Goal: Information Seeking & Learning: Learn about a topic

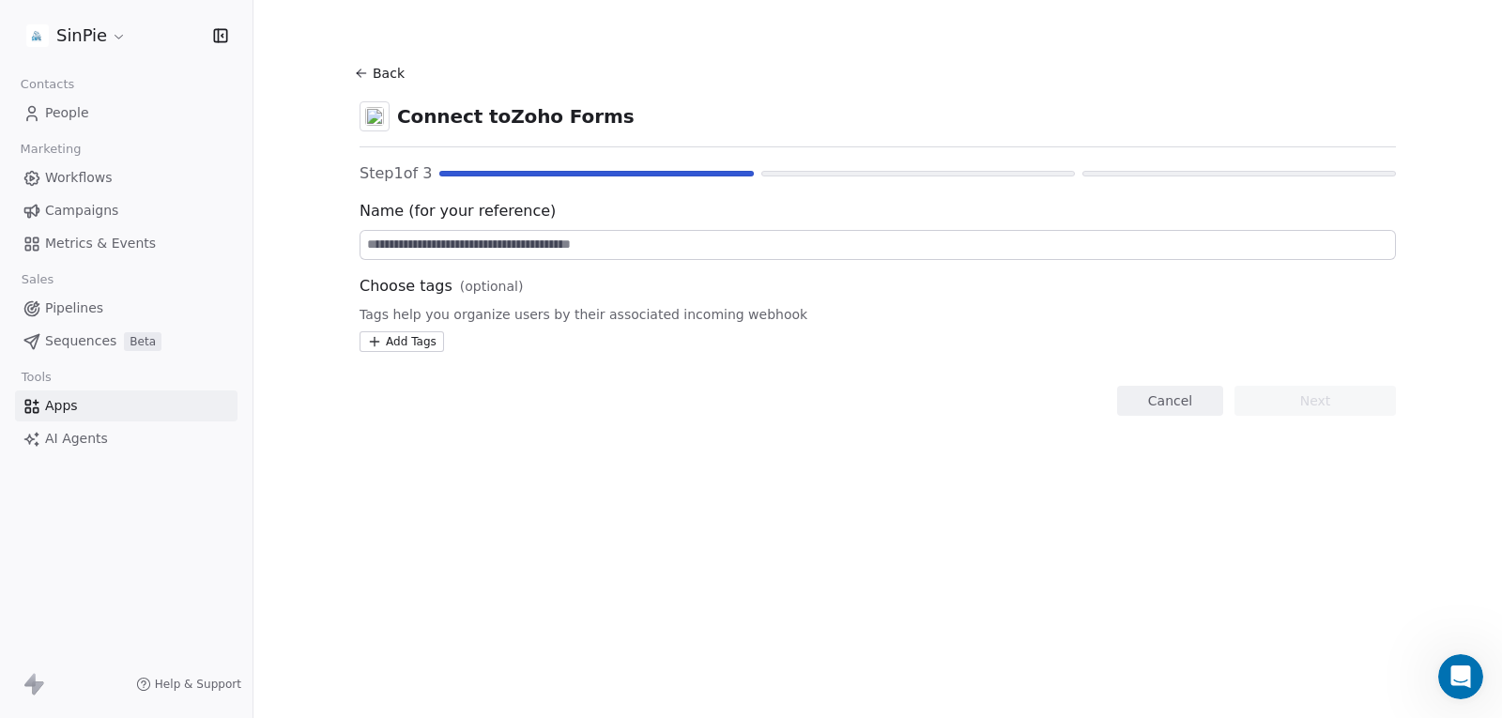
click at [90, 436] on span "AI Agents" at bounding box center [76, 439] width 63 height 20
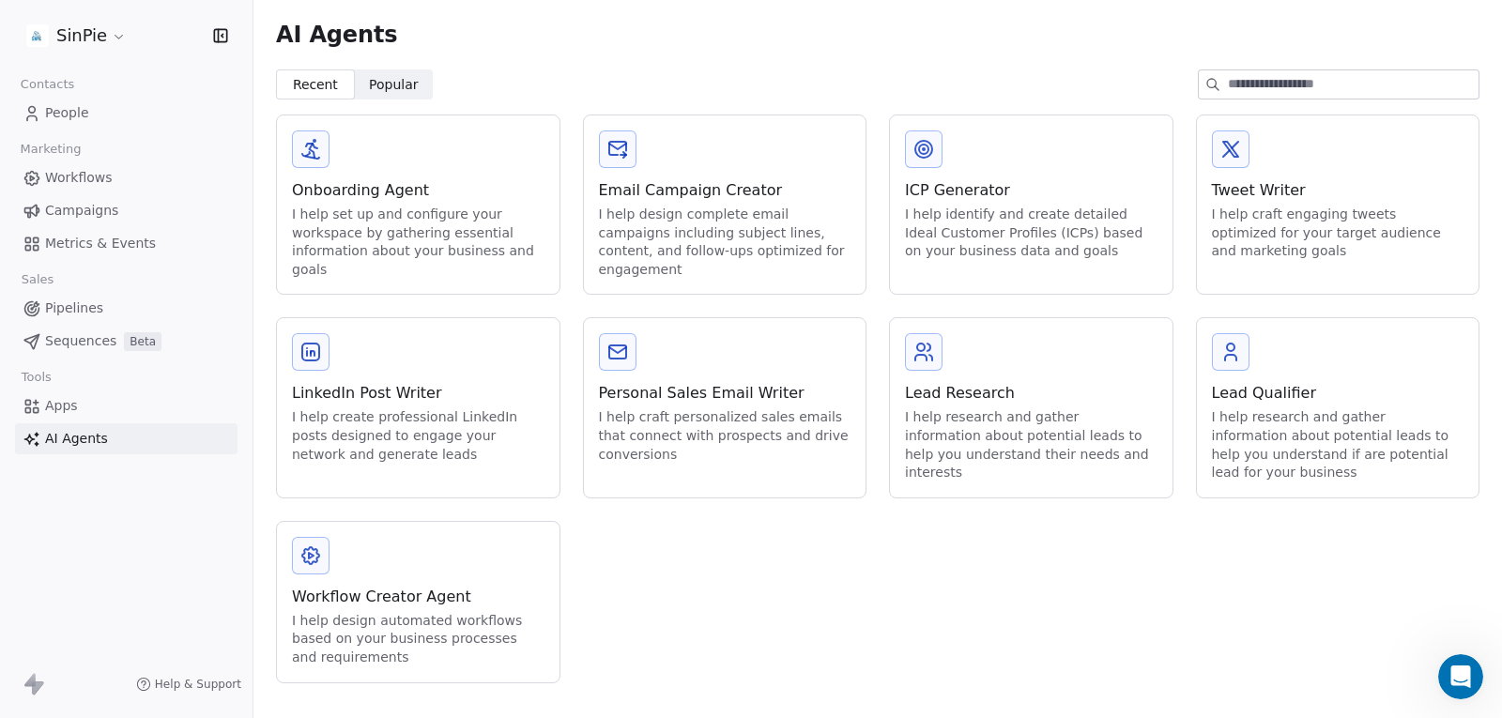
click at [390, 87] on span "Popular" at bounding box center [394, 85] width 50 height 20
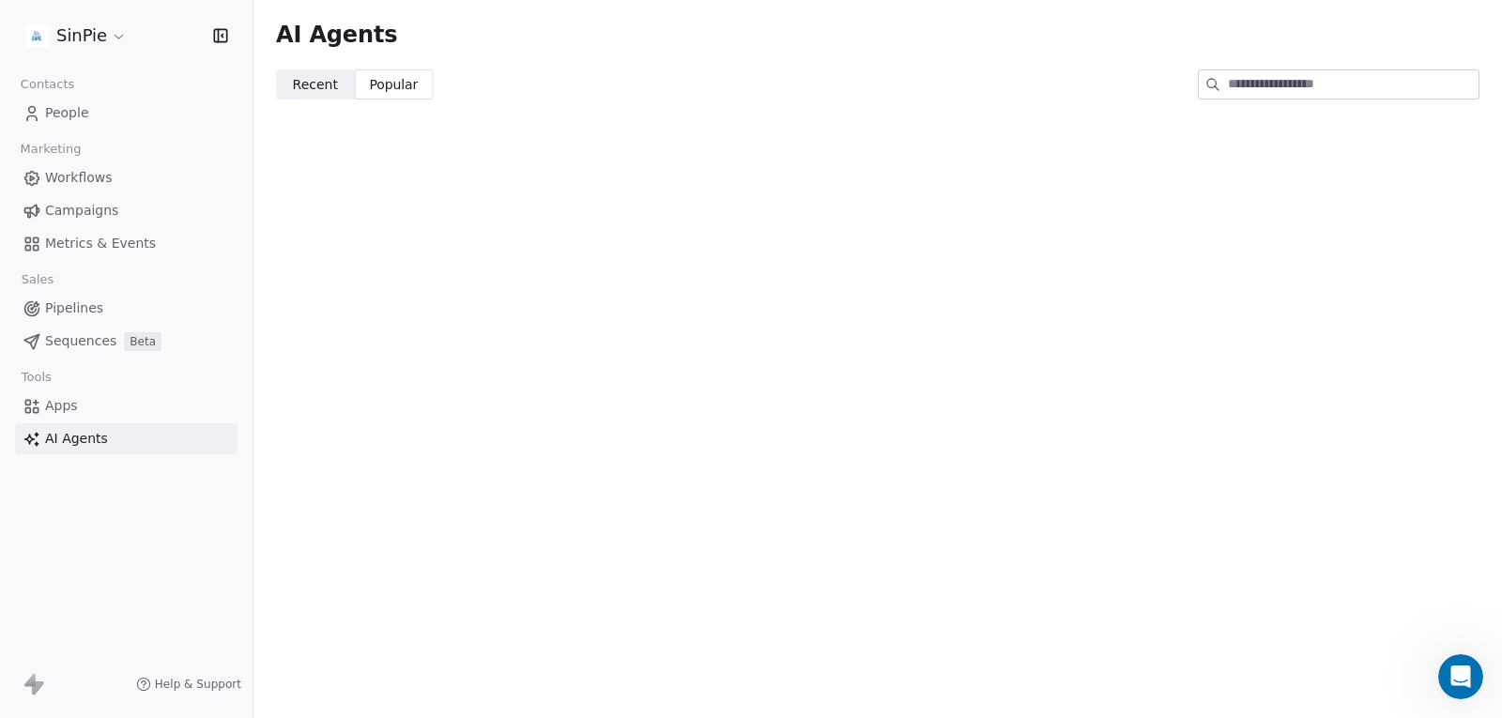
click at [311, 84] on span "Recent" at bounding box center [315, 85] width 45 height 20
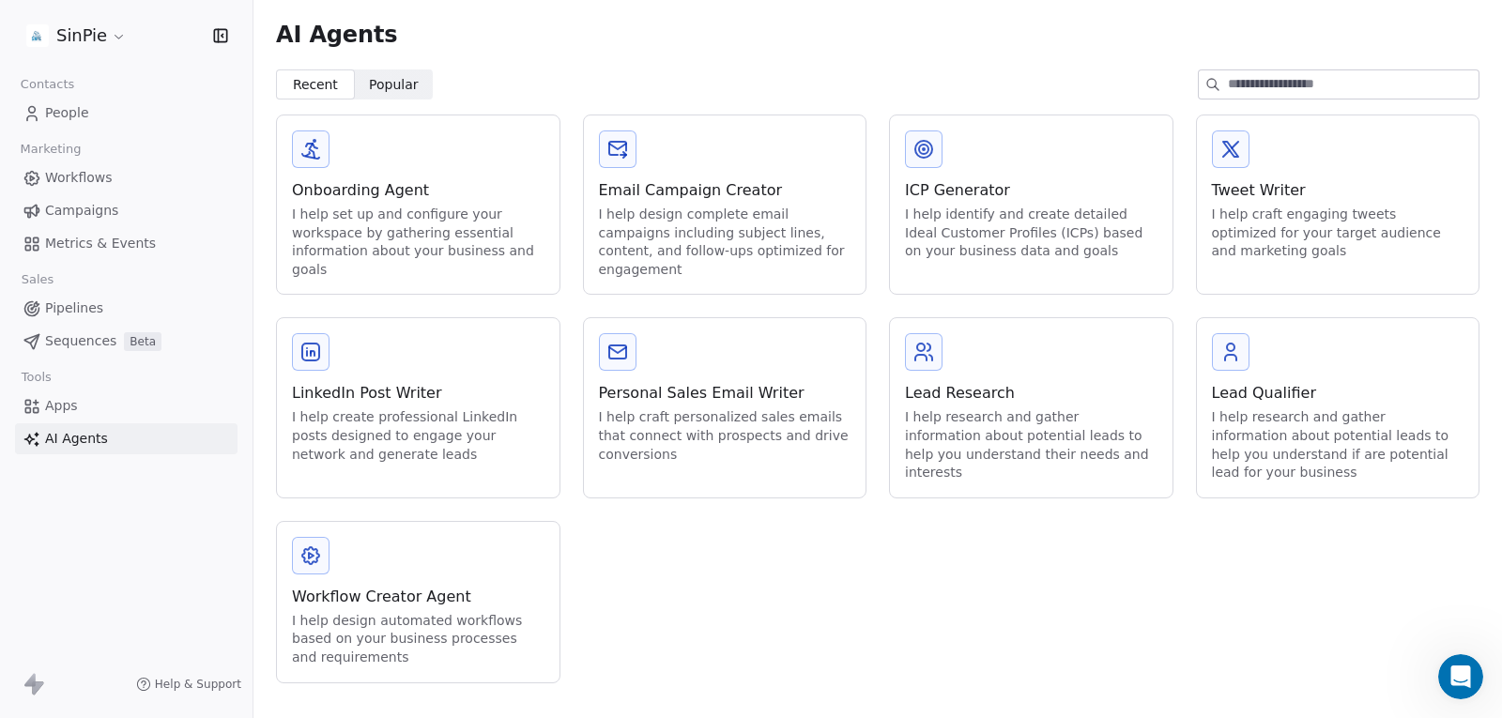
click at [78, 168] on span "Workflows" at bounding box center [79, 178] width 68 height 20
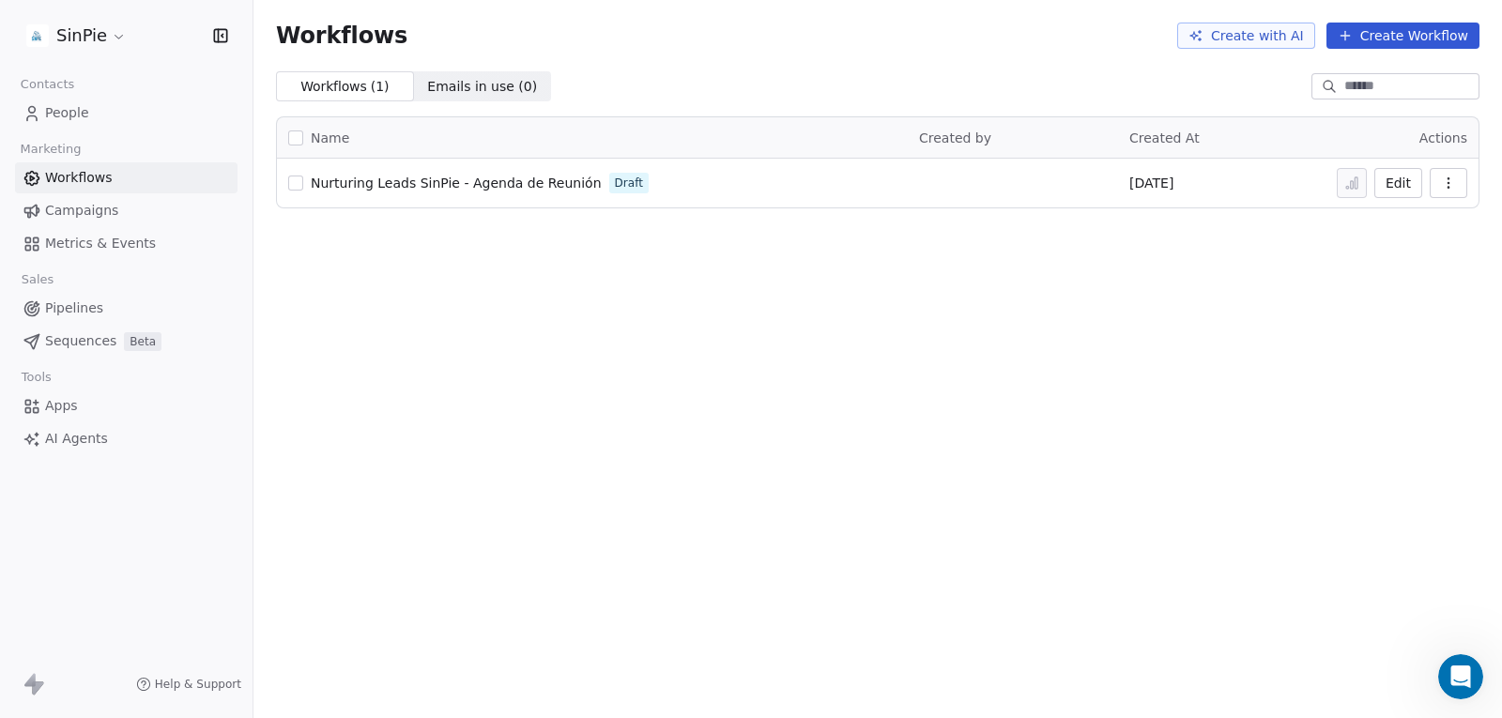
click at [434, 184] on span "Nurturing Leads SinPie - Agenda de Reunión" at bounding box center [456, 182] width 291 height 15
click at [68, 312] on span "Pipelines" at bounding box center [74, 308] width 58 height 20
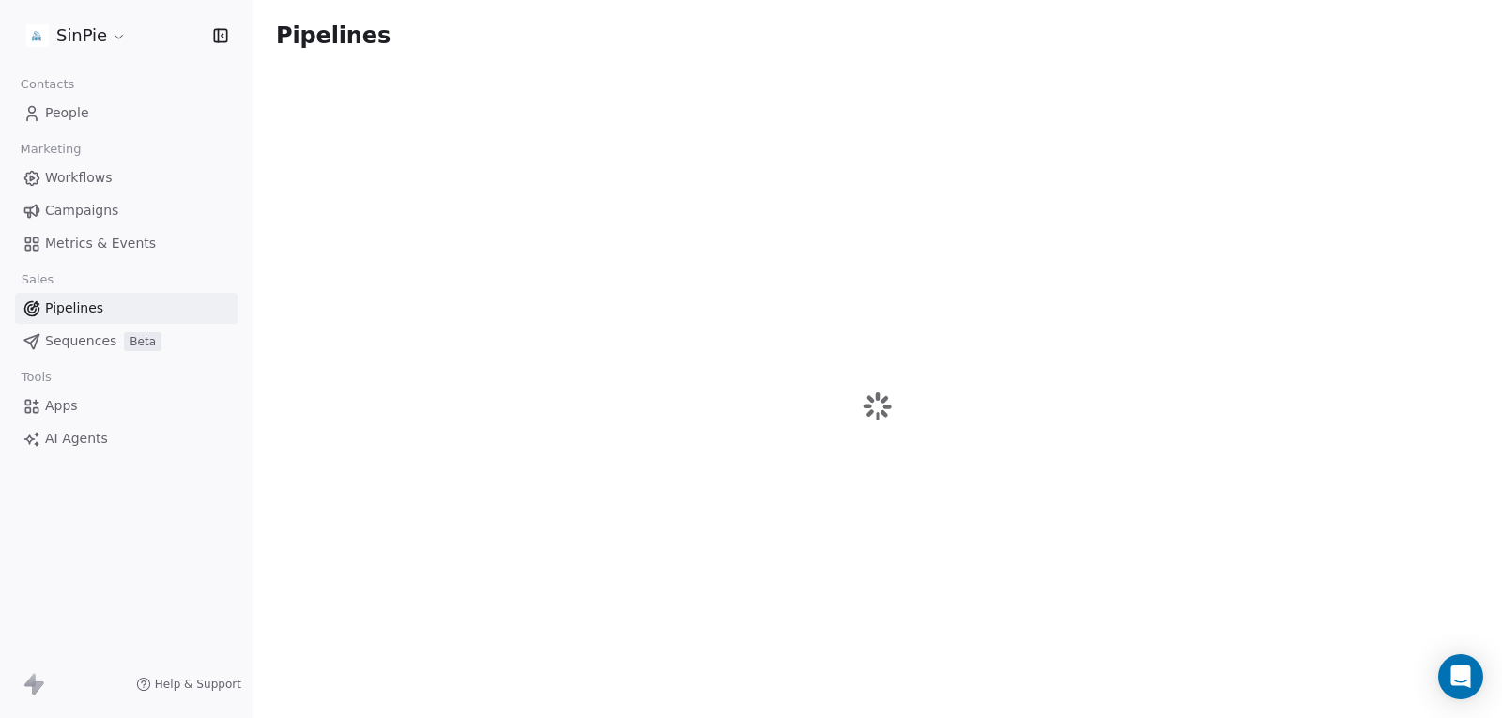
click at [70, 341] on span "Sequences" at bounding box center [80, 341] width 71 height 20
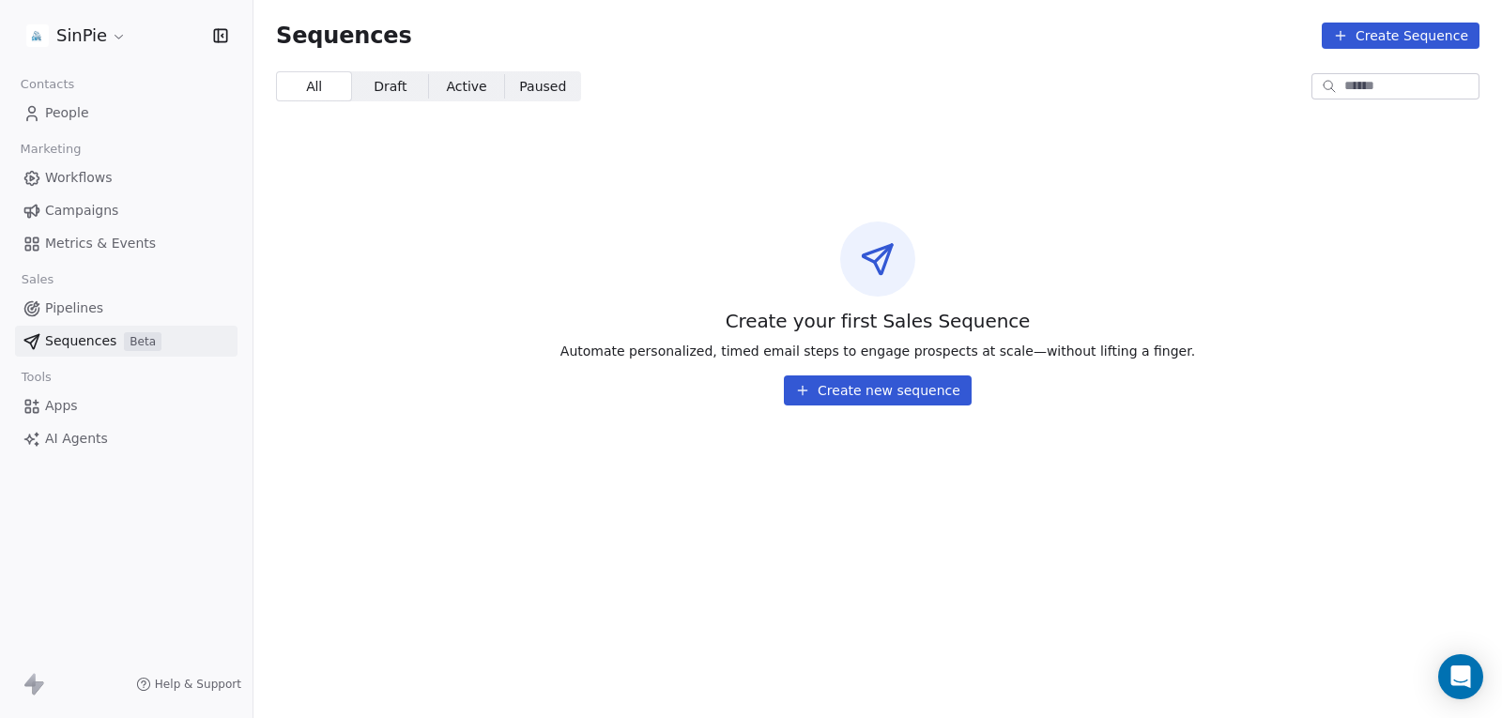
click at [40, 405] on icon at bounding box center [32, 406] width 19 height 19
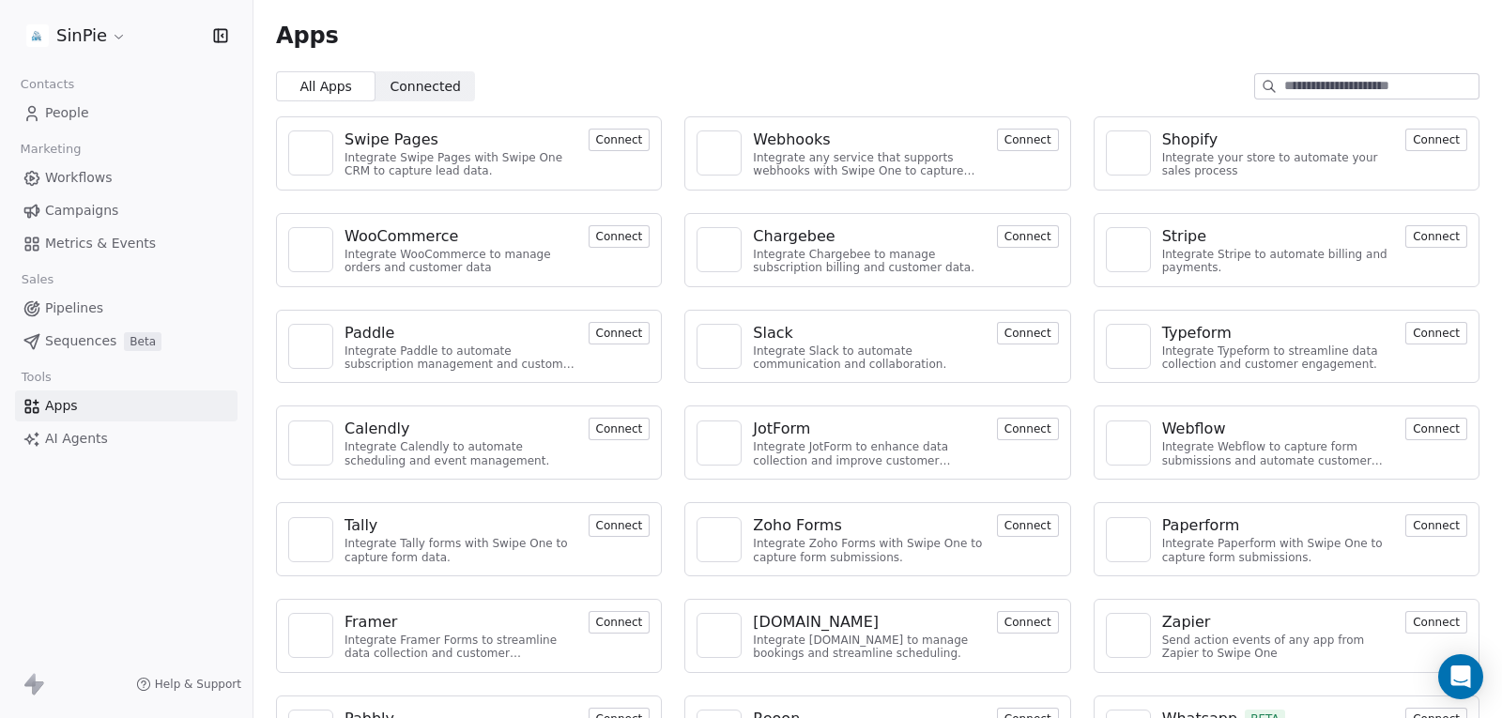
click at [1004, 143] on button "Connect" at bounding box center [1028, 140] width 62 height 23
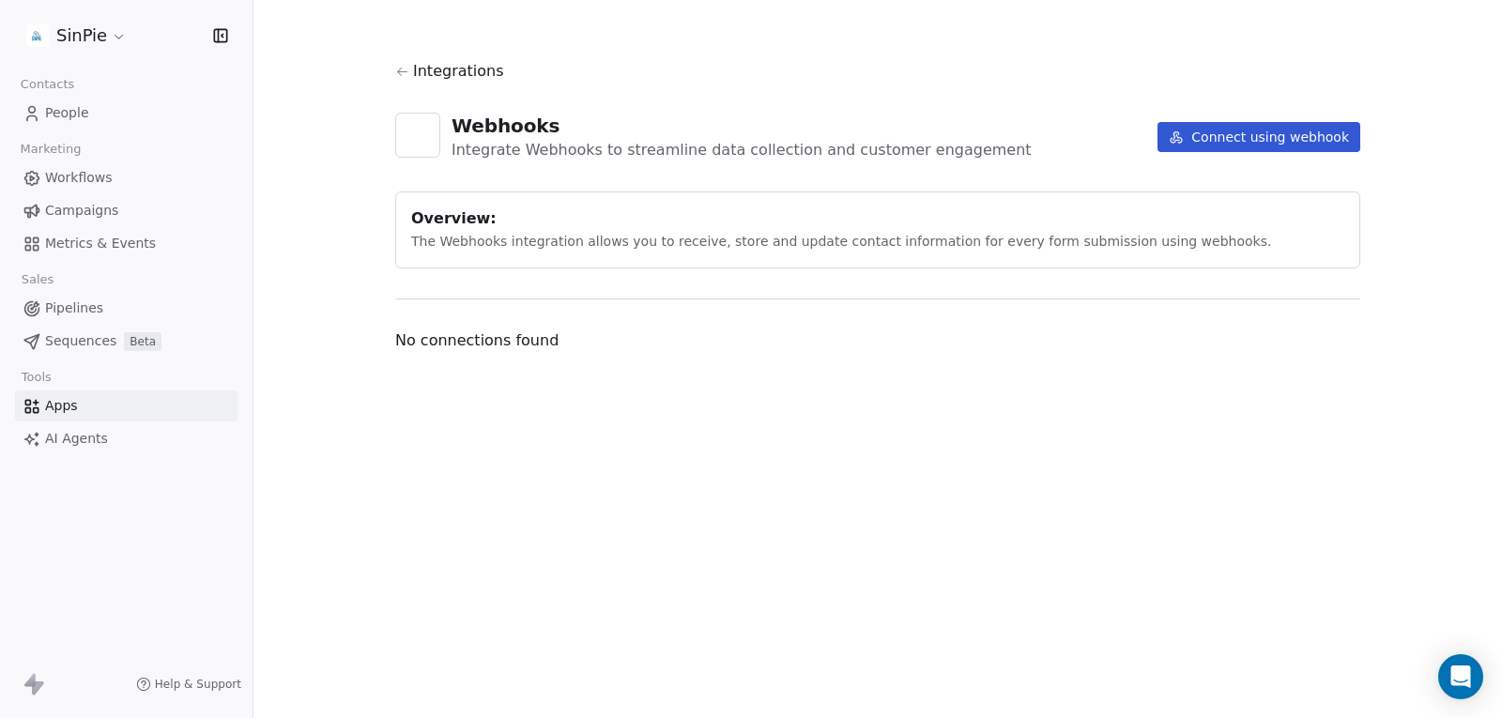
click at [1251, 145] on button "Connect using webhook" at bounding box center [1258, 137] width 203 height 30
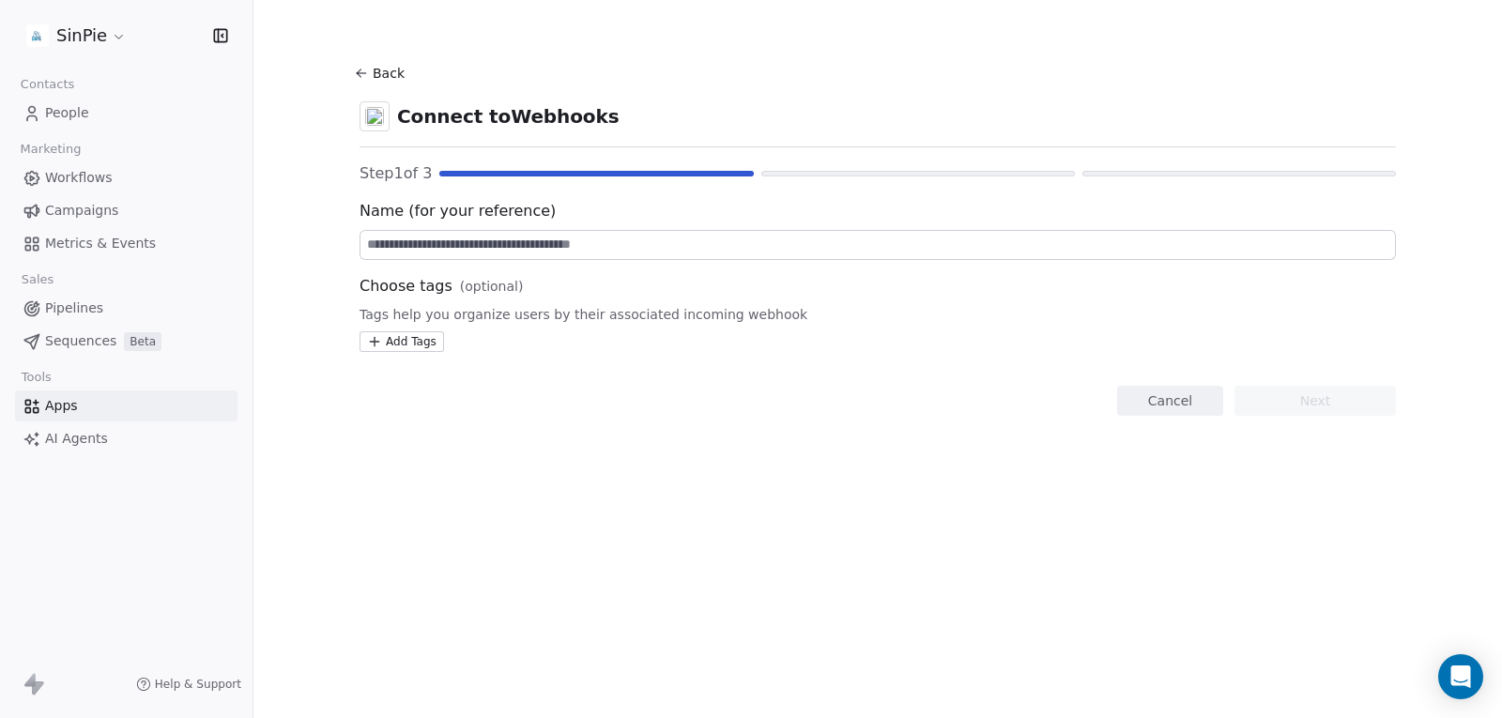
click at [168, 686] on span "Help & Support" at bounding box center [198, 684] width 86 height 15
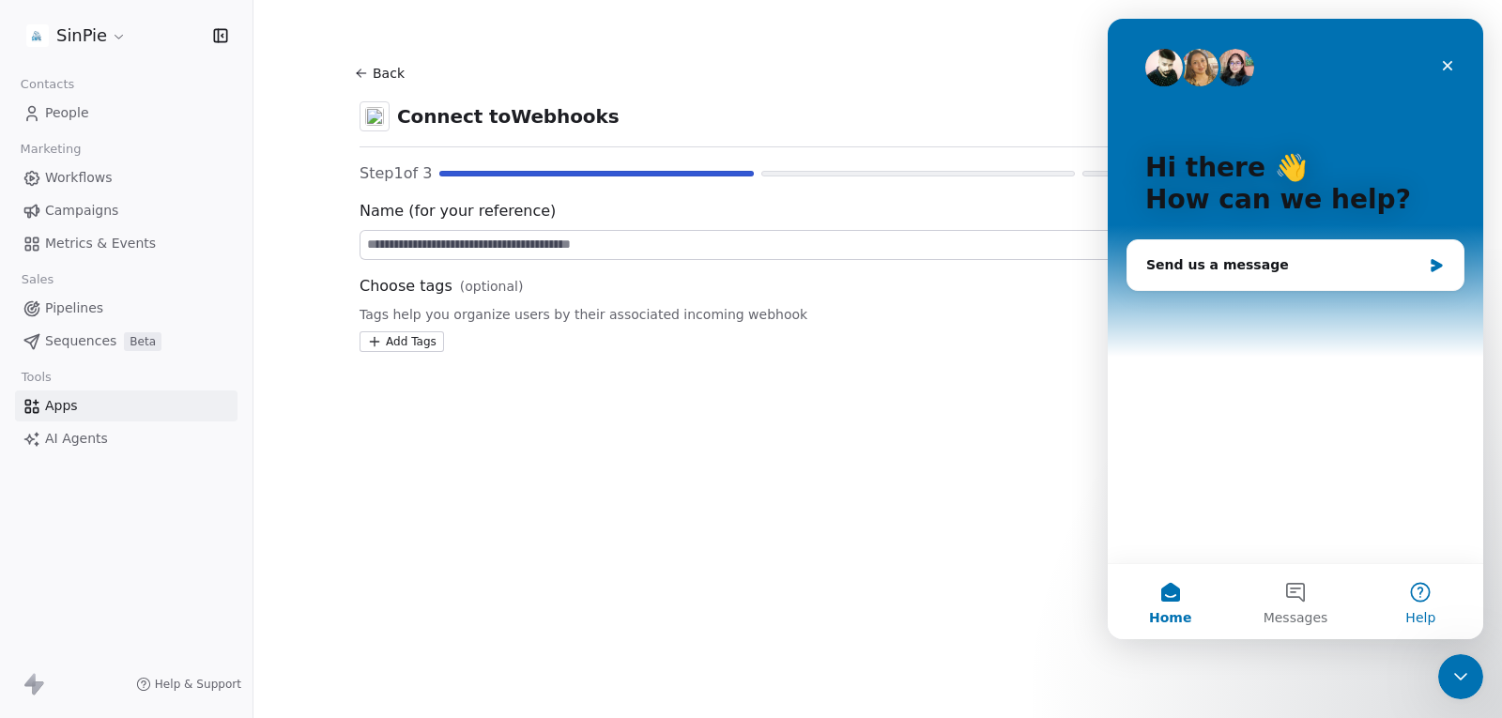
click at [1436, 594] on button "Help" at bounding box center [1420, 601] width 125 height 75
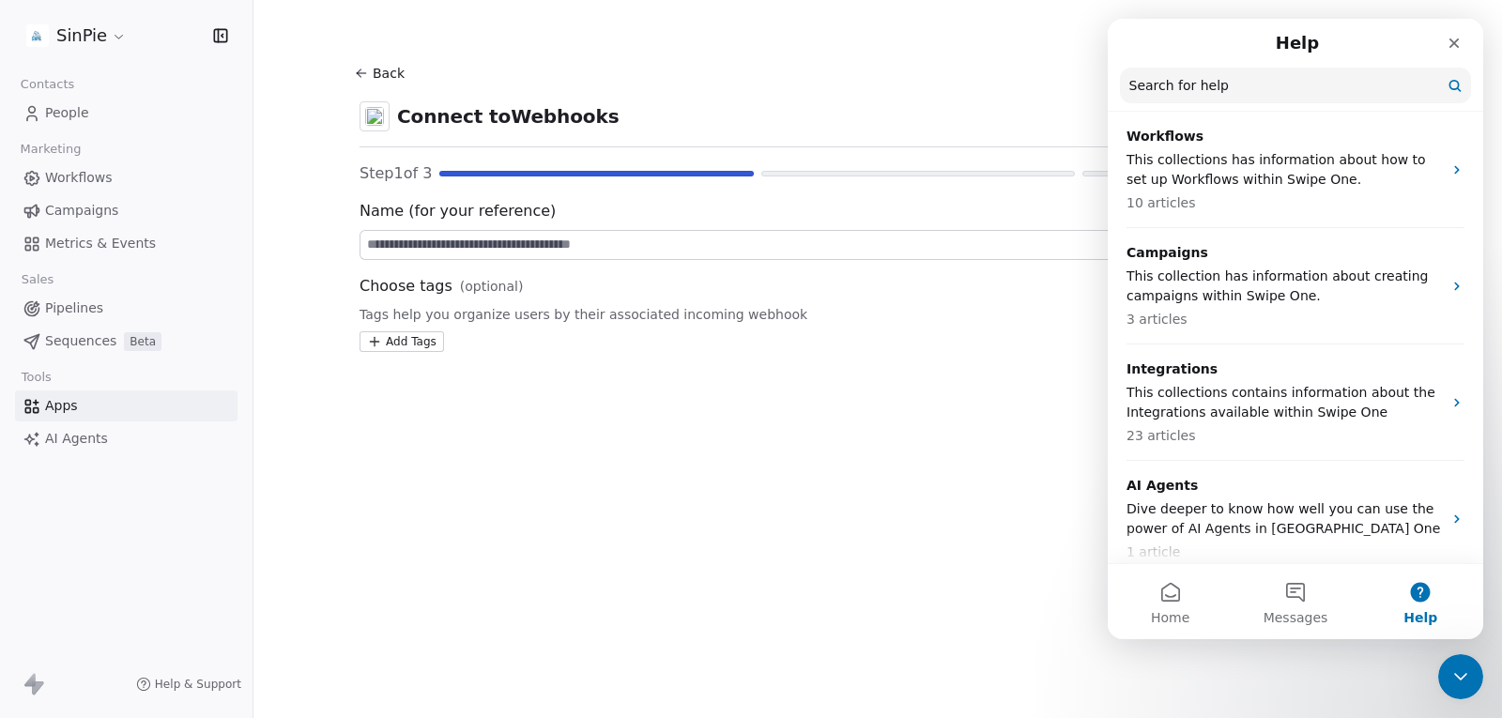
scroll to position [469, 0]
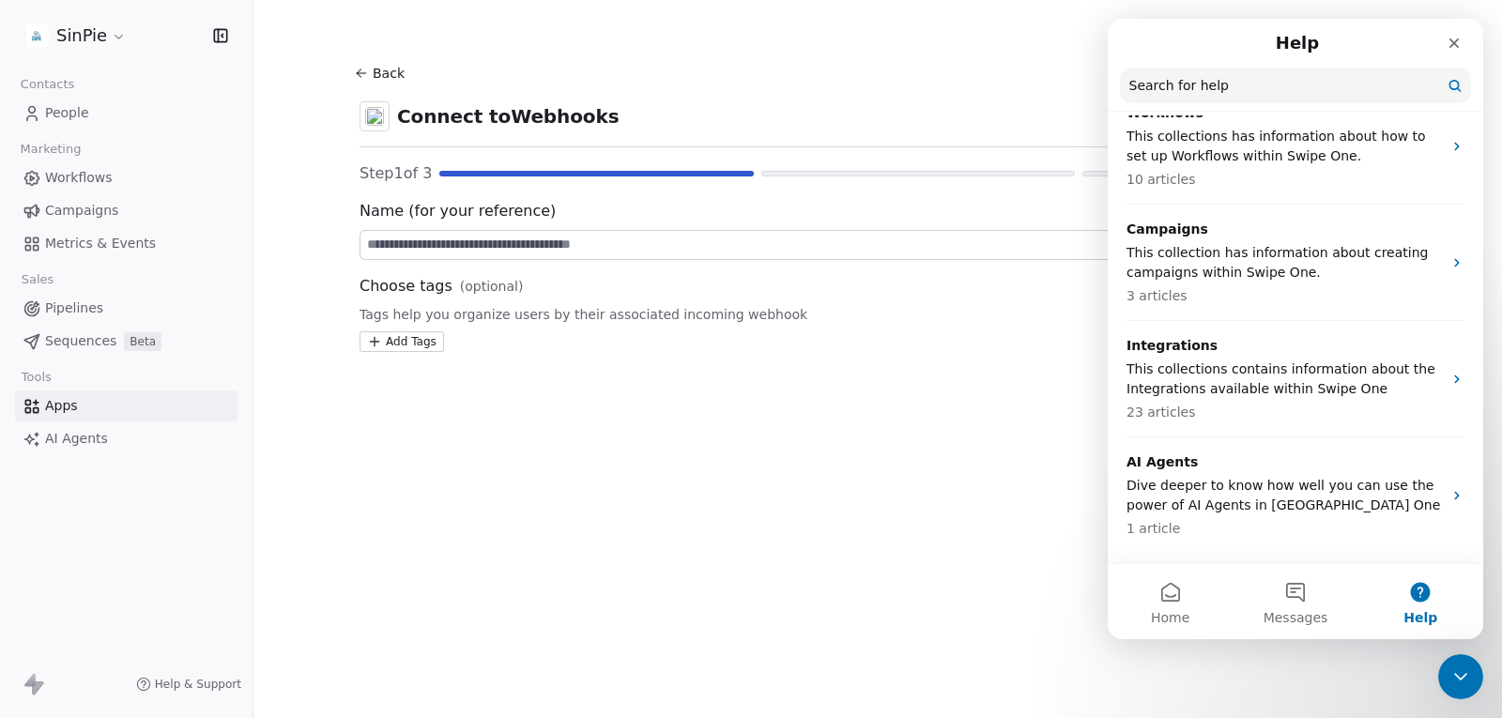
click at [86, 196] on link "Campaigns" at bounding box center [126, 210] width 222 height 31
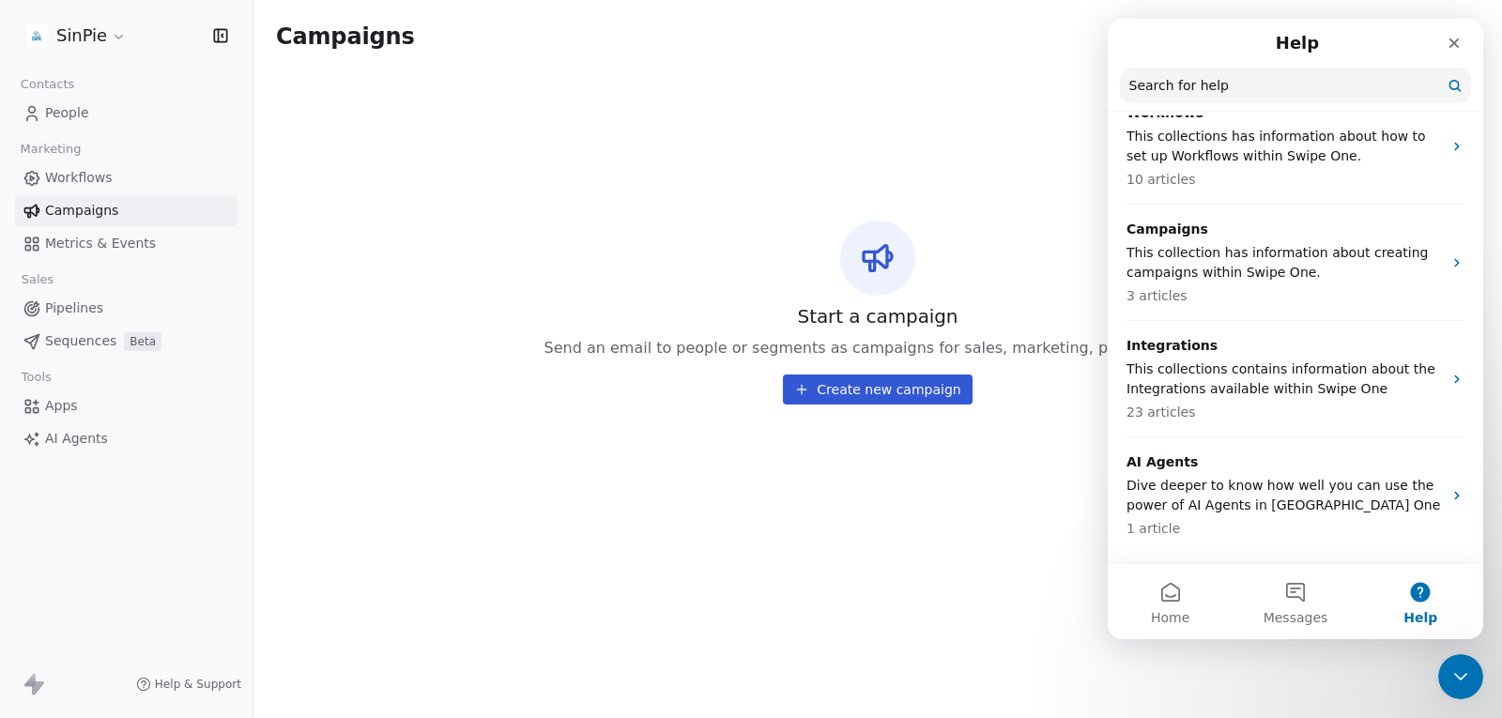
click at [908, 380] on button "Create new campaign" at bounding box center [877, 389] width 189 height 30
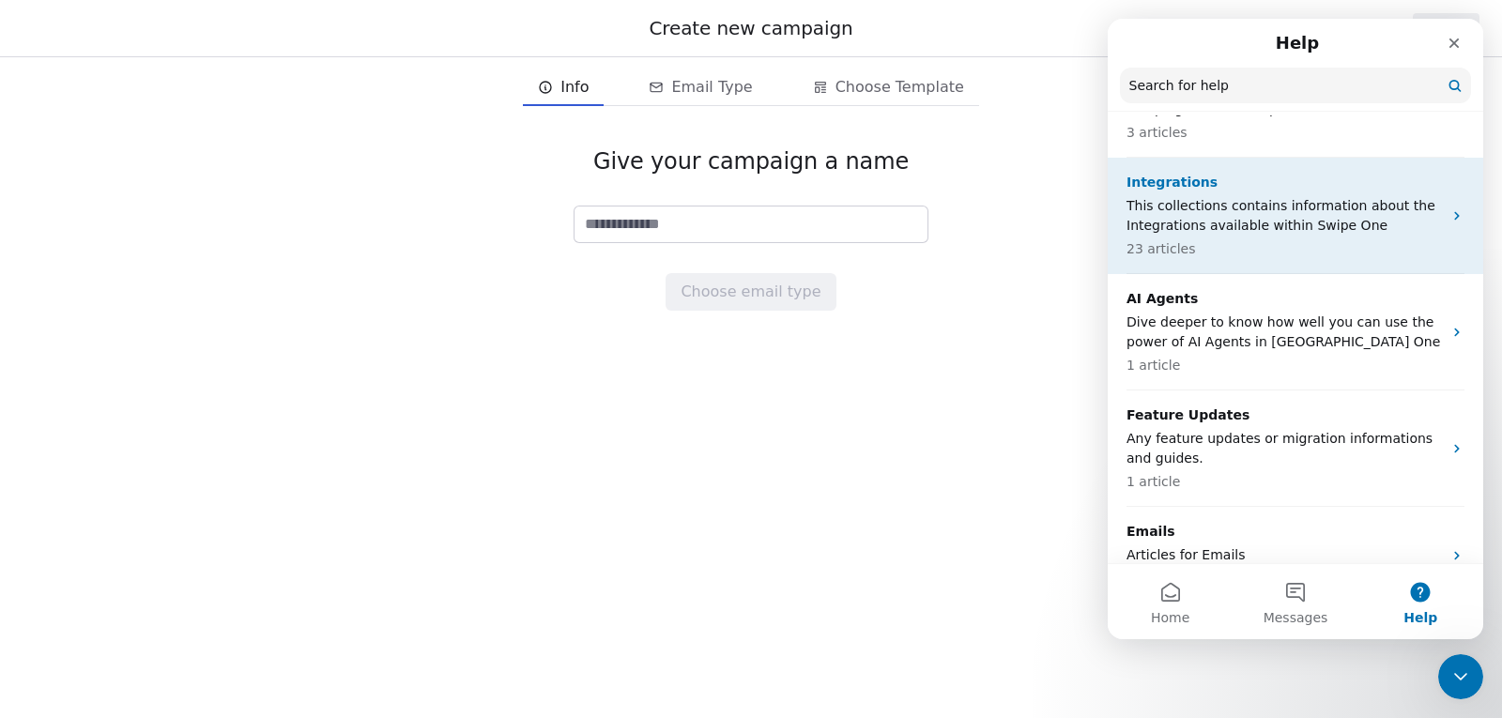
scroll to position [633, 0]
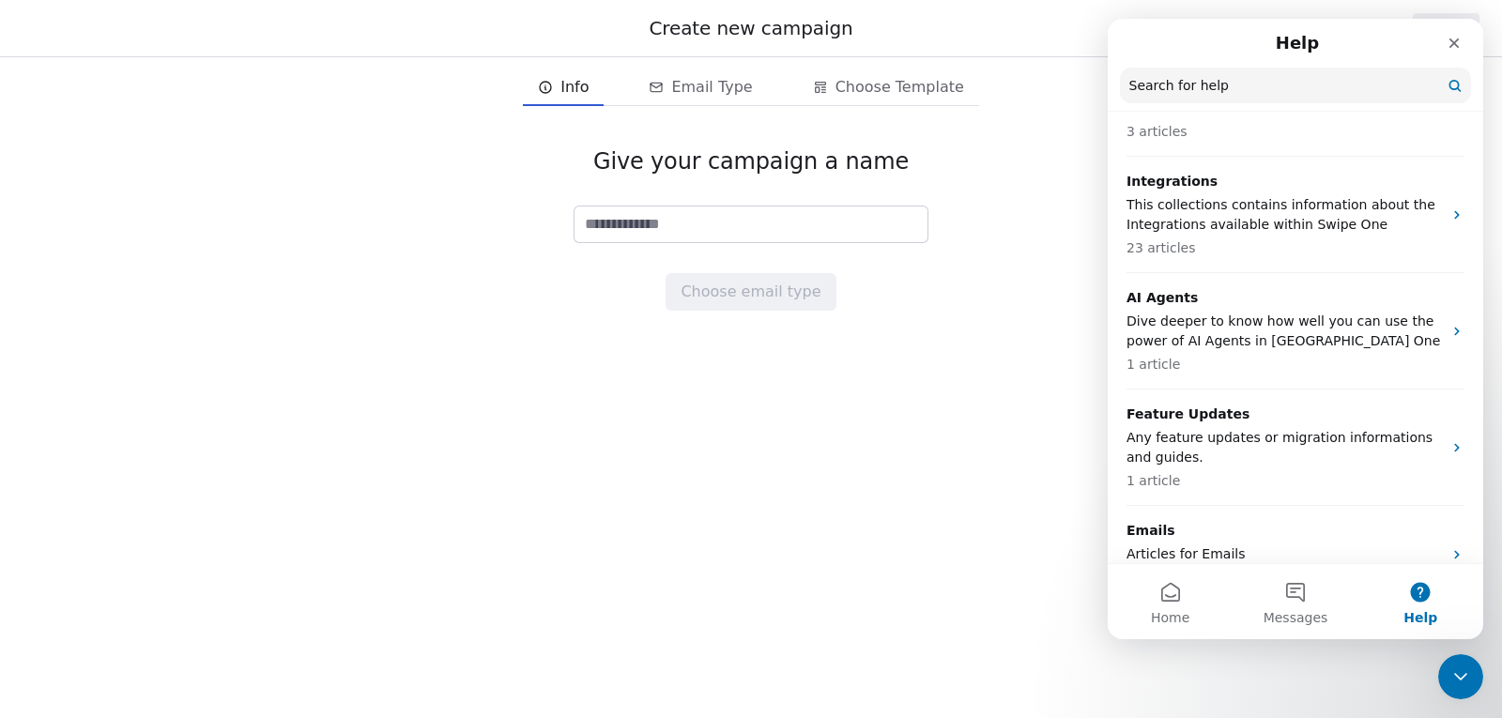
click at [1216, 91] on input "Search for help" at bounding box center [1295, 86] width 351 height 36
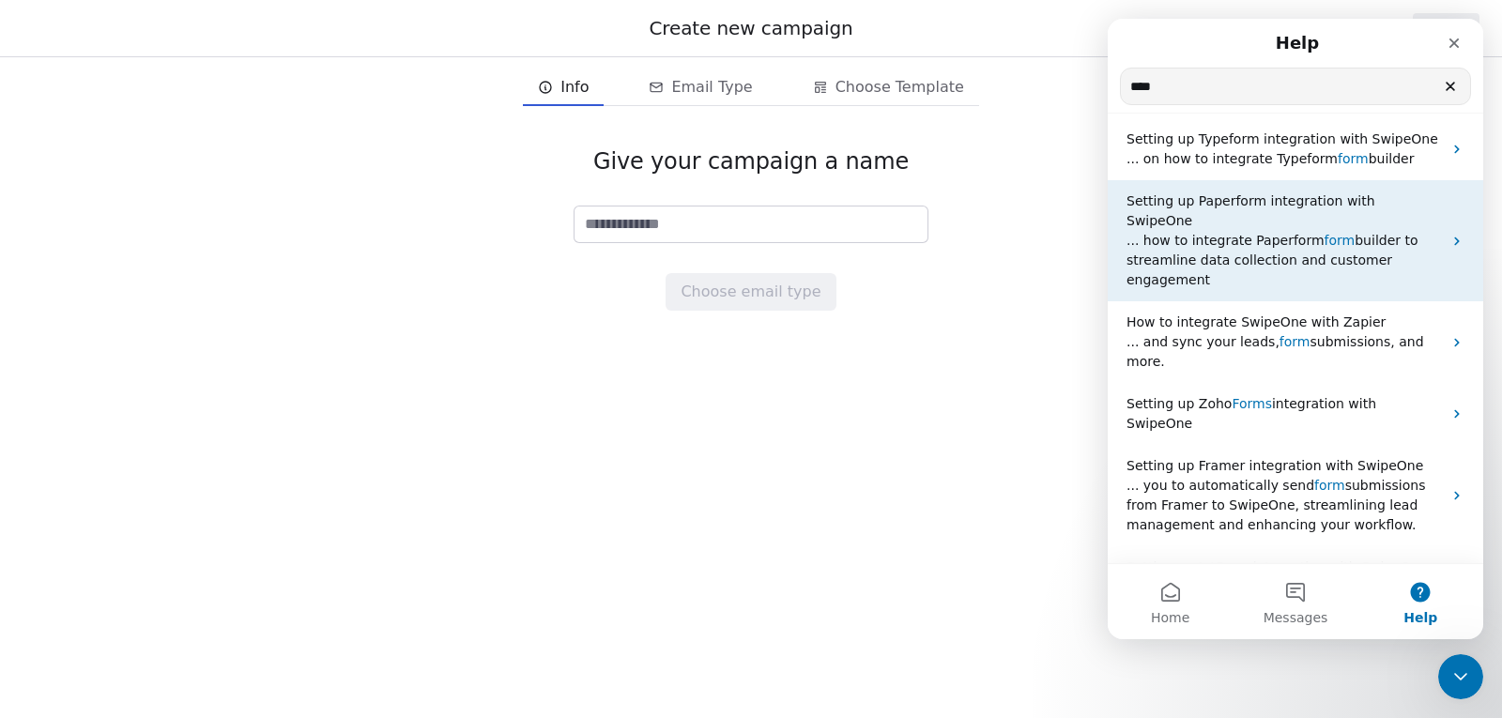
scroll to position [0, 0]
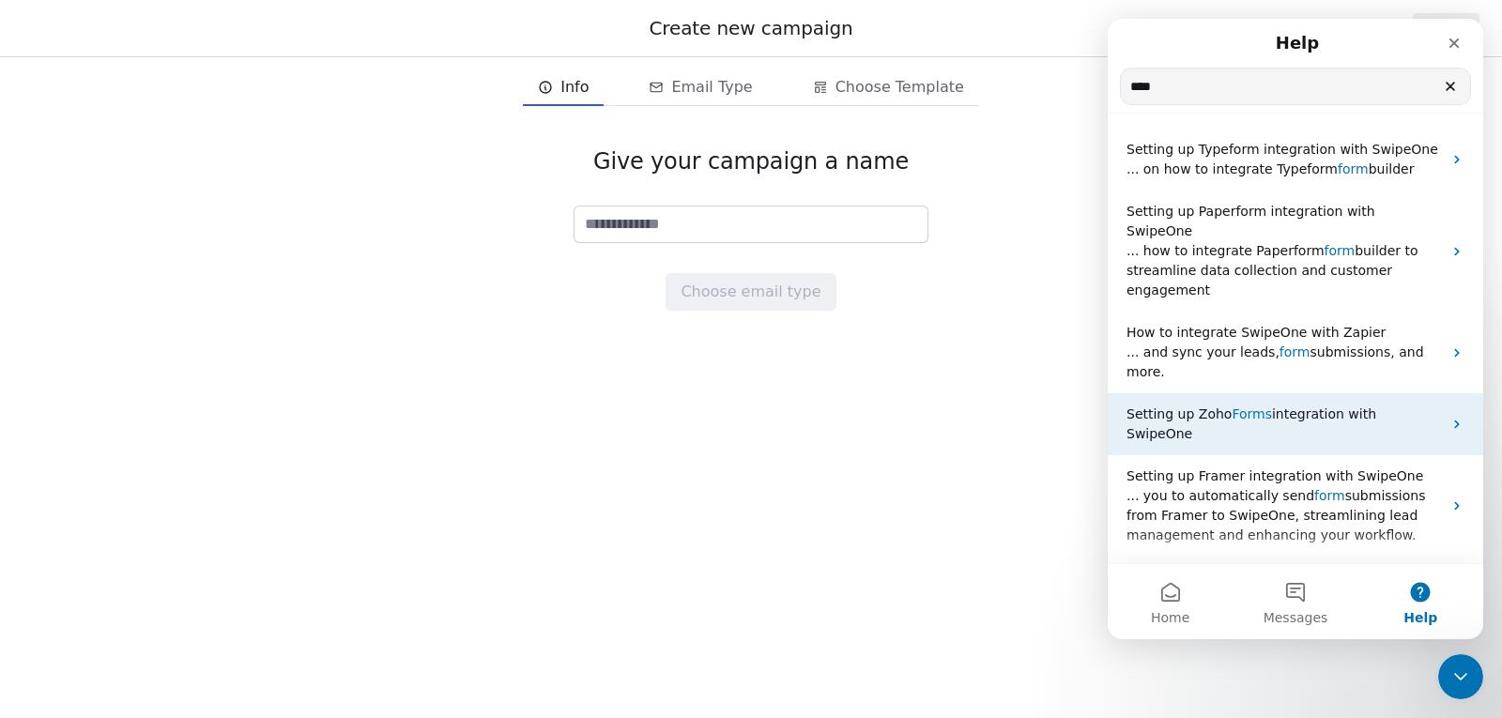
type input "****"
click at [1313, 406] on span "integration with SwipeOne" at bounding box center [1251, 423] width 250 height 35
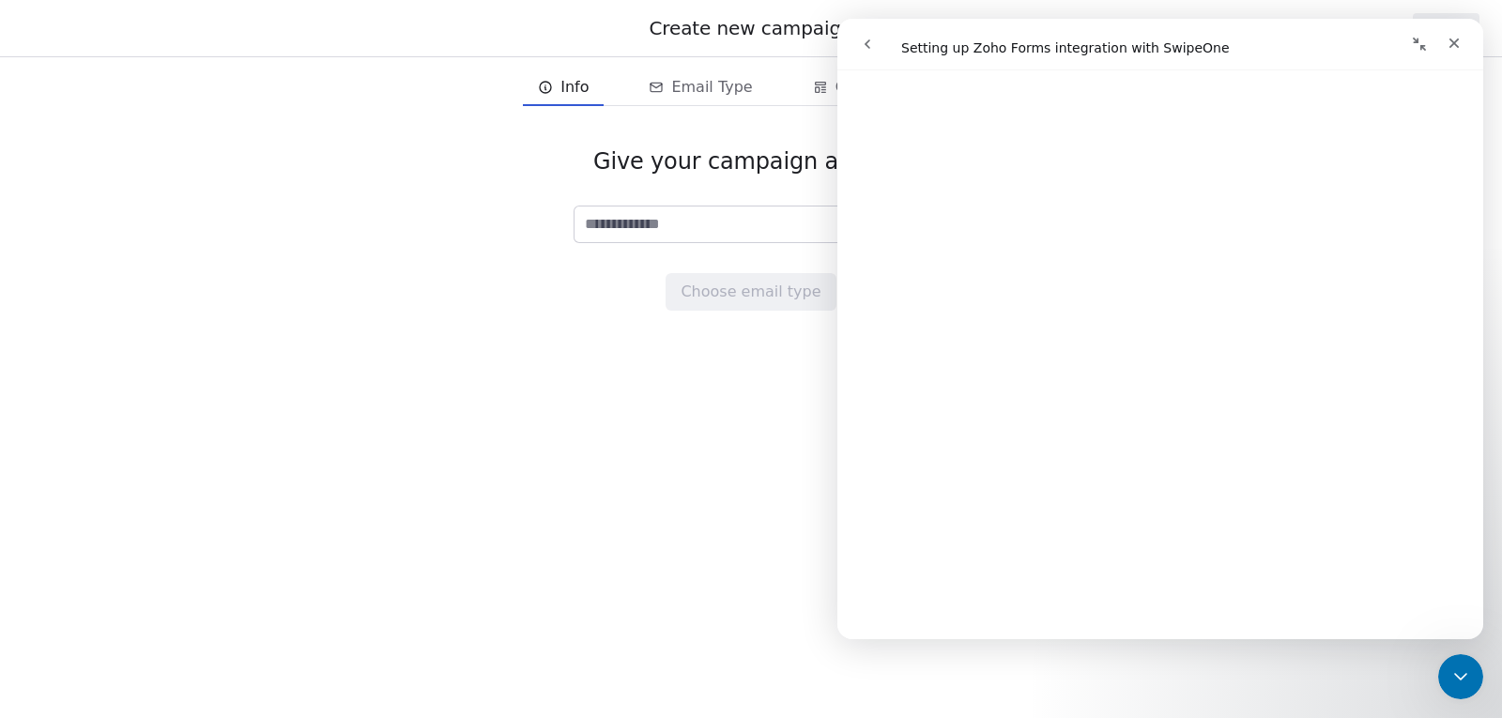
scroll to position [3379, 0]
click at [865, 41] on icon "go back" at bounding box center [867, 44] width 15 height 15
